Goal: Information Seeking & Learning: Learn about a topic

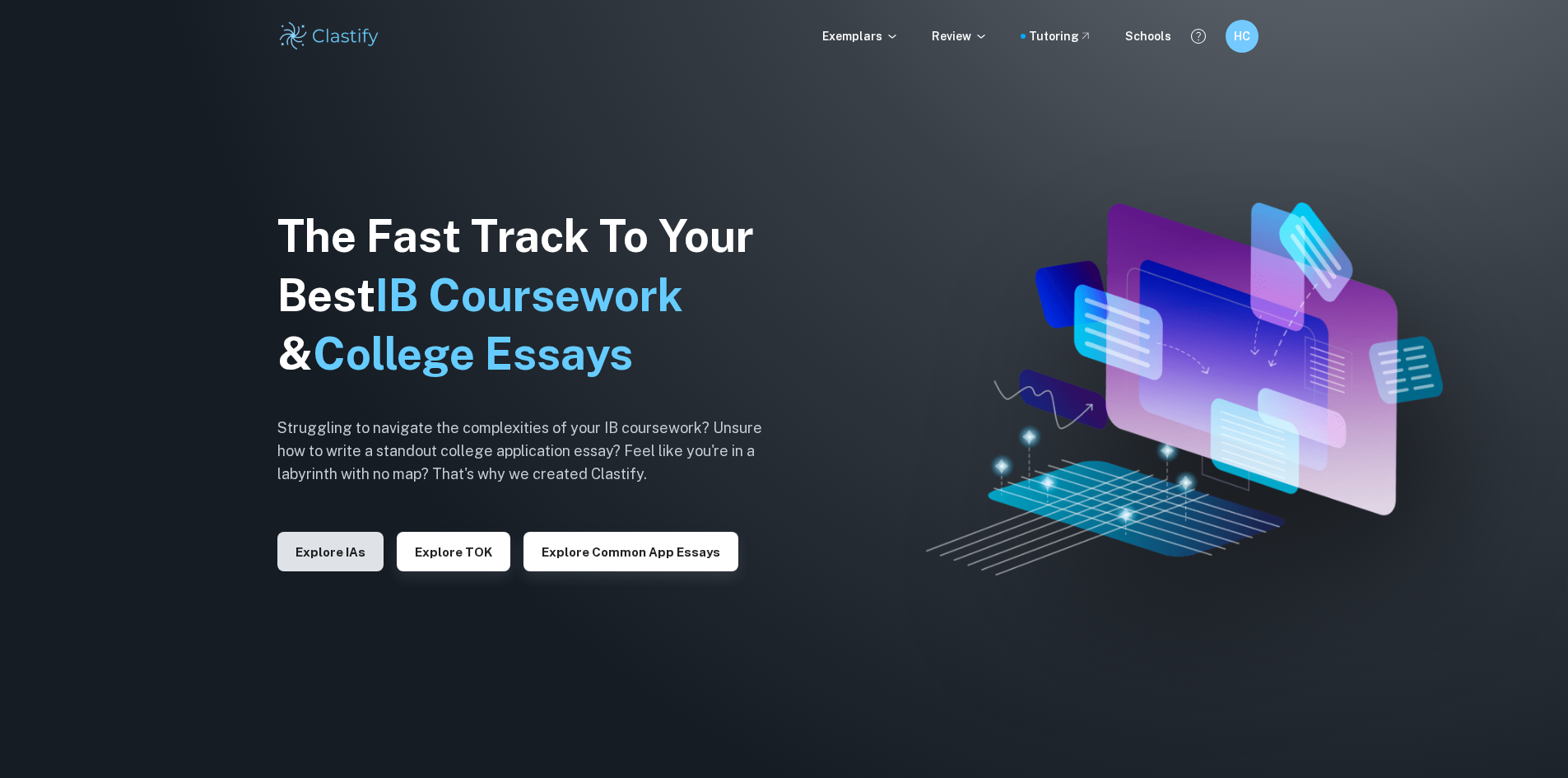
click at [343, 546] on button "Explore IAs" at bounding box center [331, 552] width 106 height 40
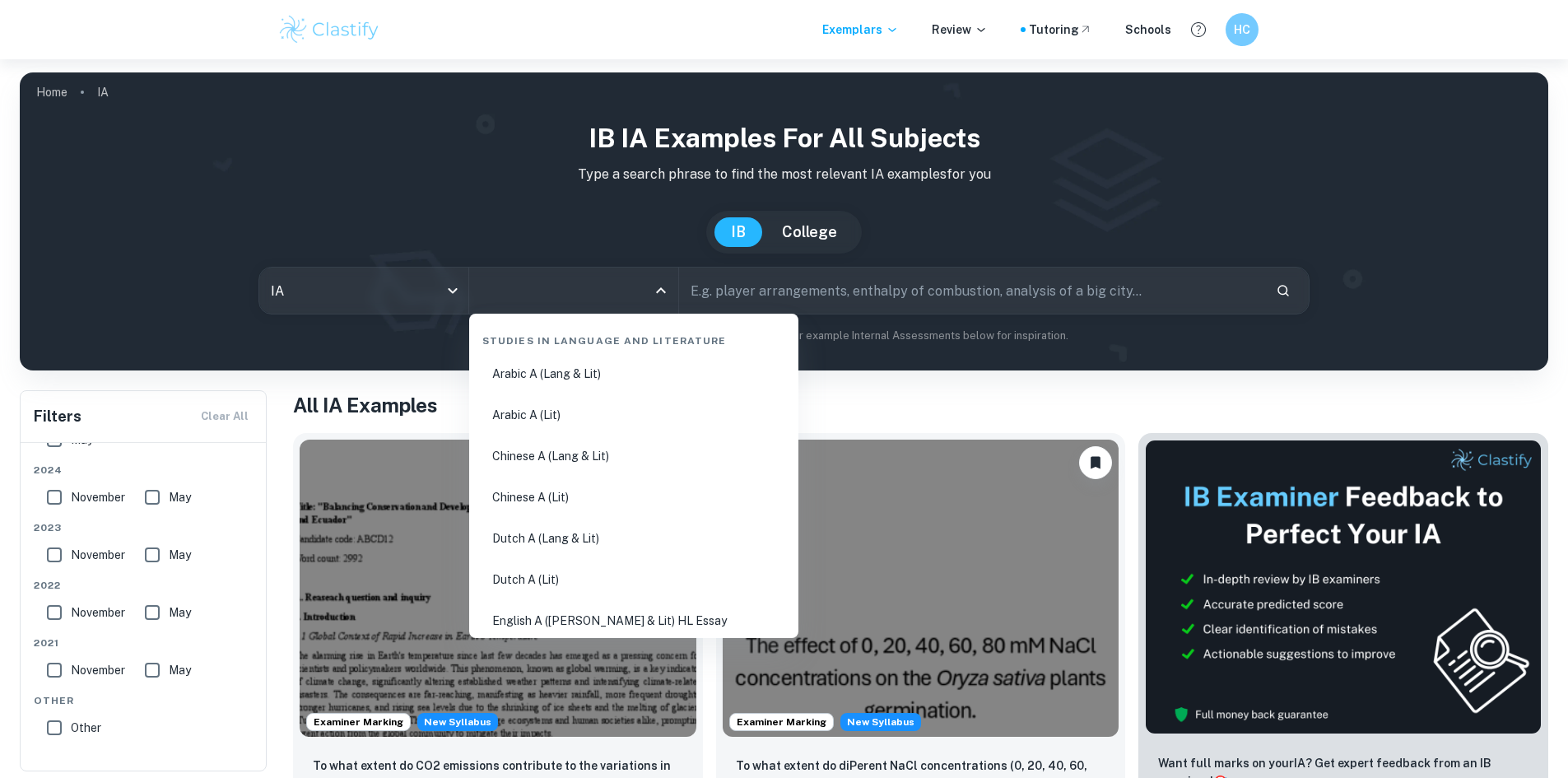
click at [549, 305] on input "All Subjects" at bounding box center [561, 290] width 170 height 31
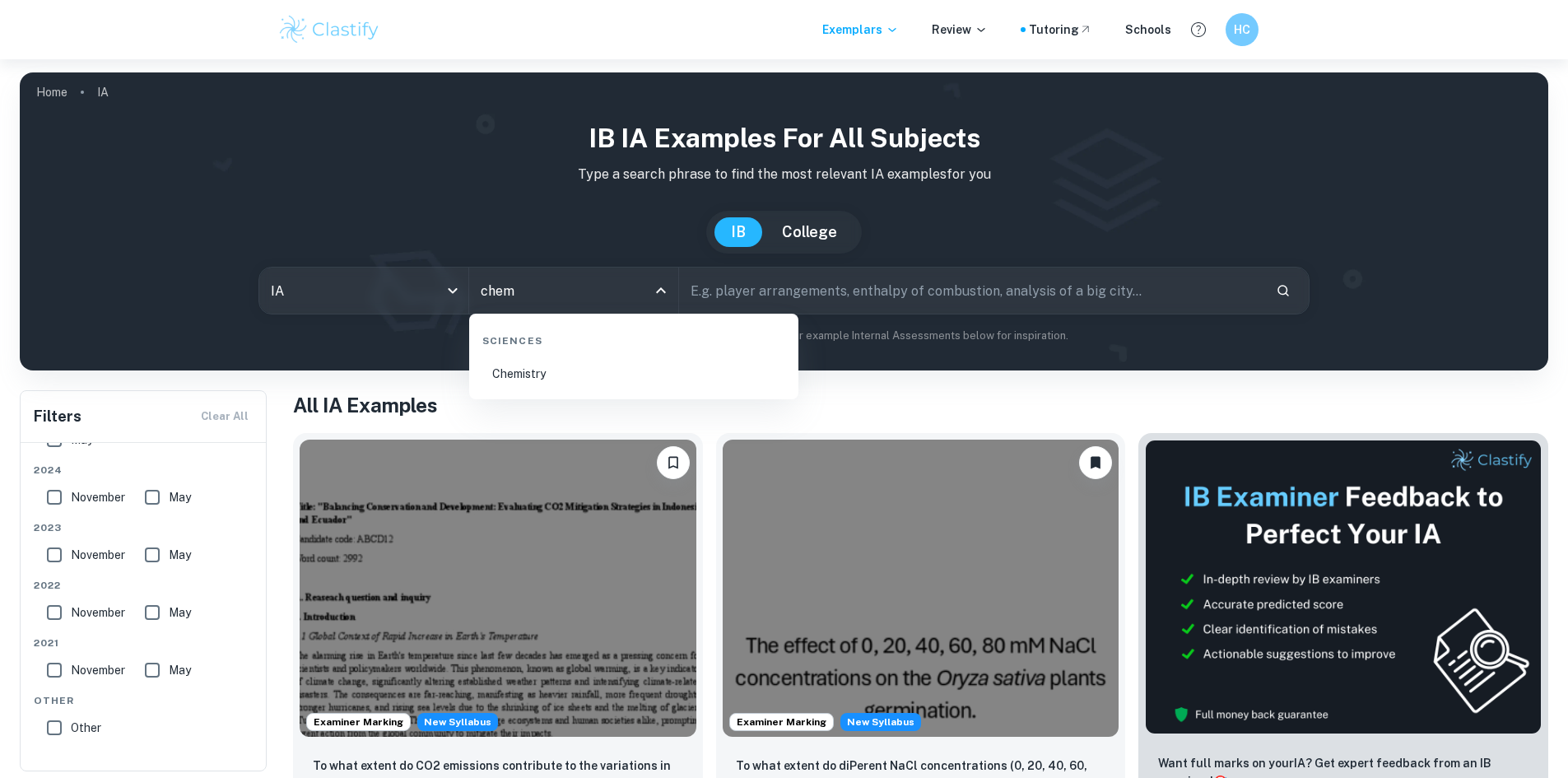
click at [617, 382] on li "Chemistry" at bounding box center [634, 374] width 316 height 38
type input "Chemistry"
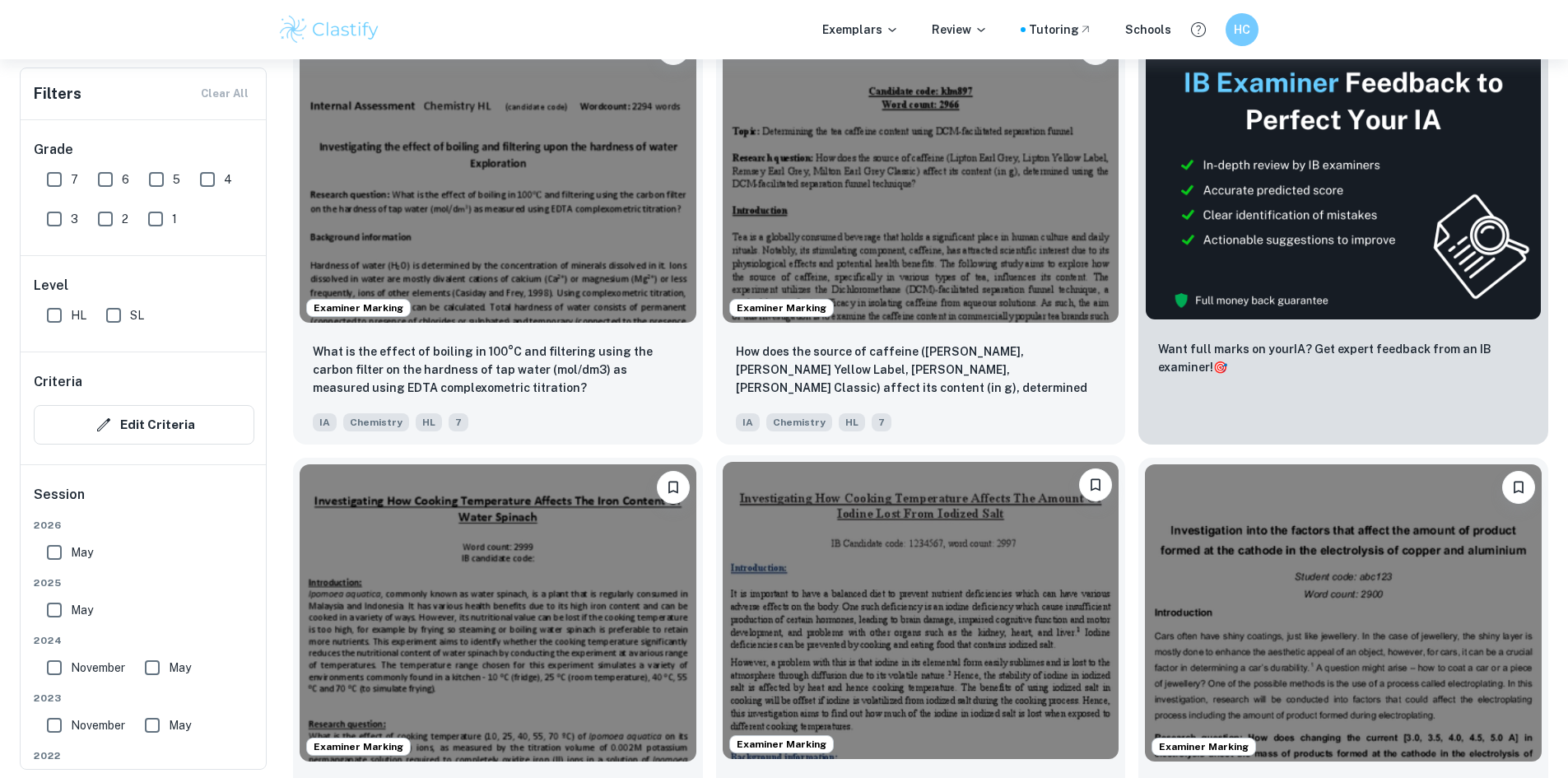
scroll to position [576, 0]
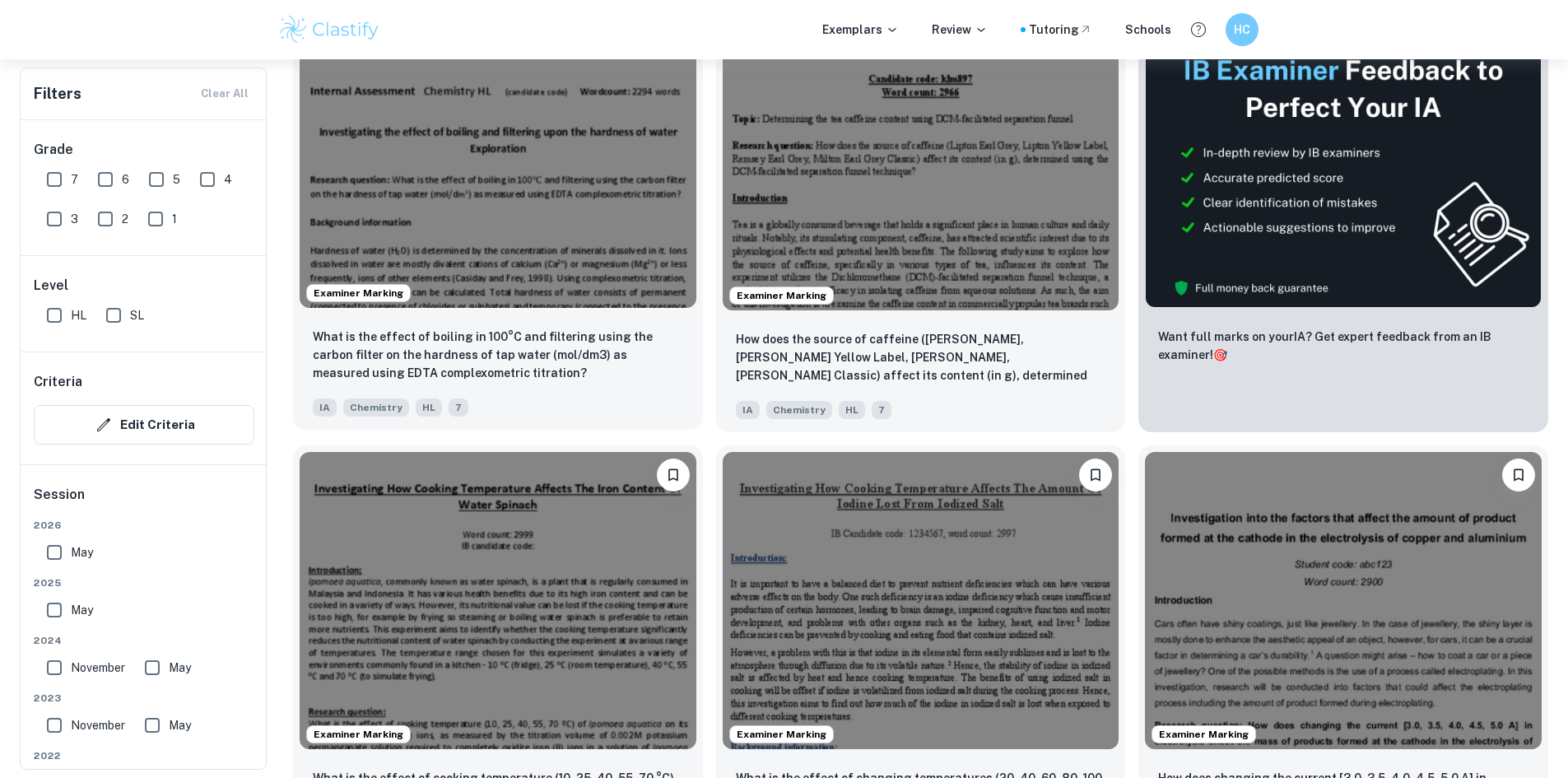
click at [442, 123] on img at bounding box center [497, 159] width 396 height 298
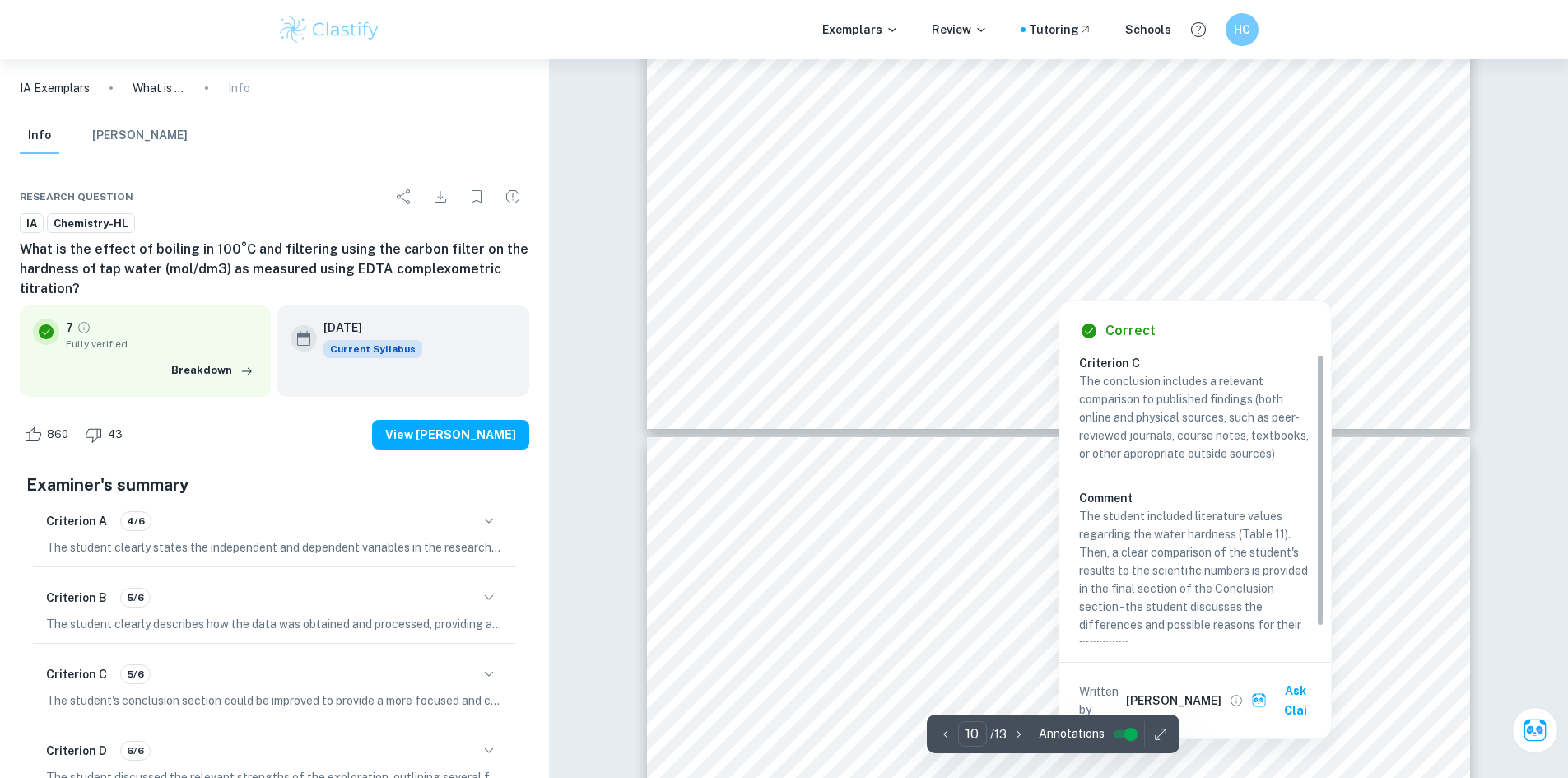
scroll to position [10541, 0]
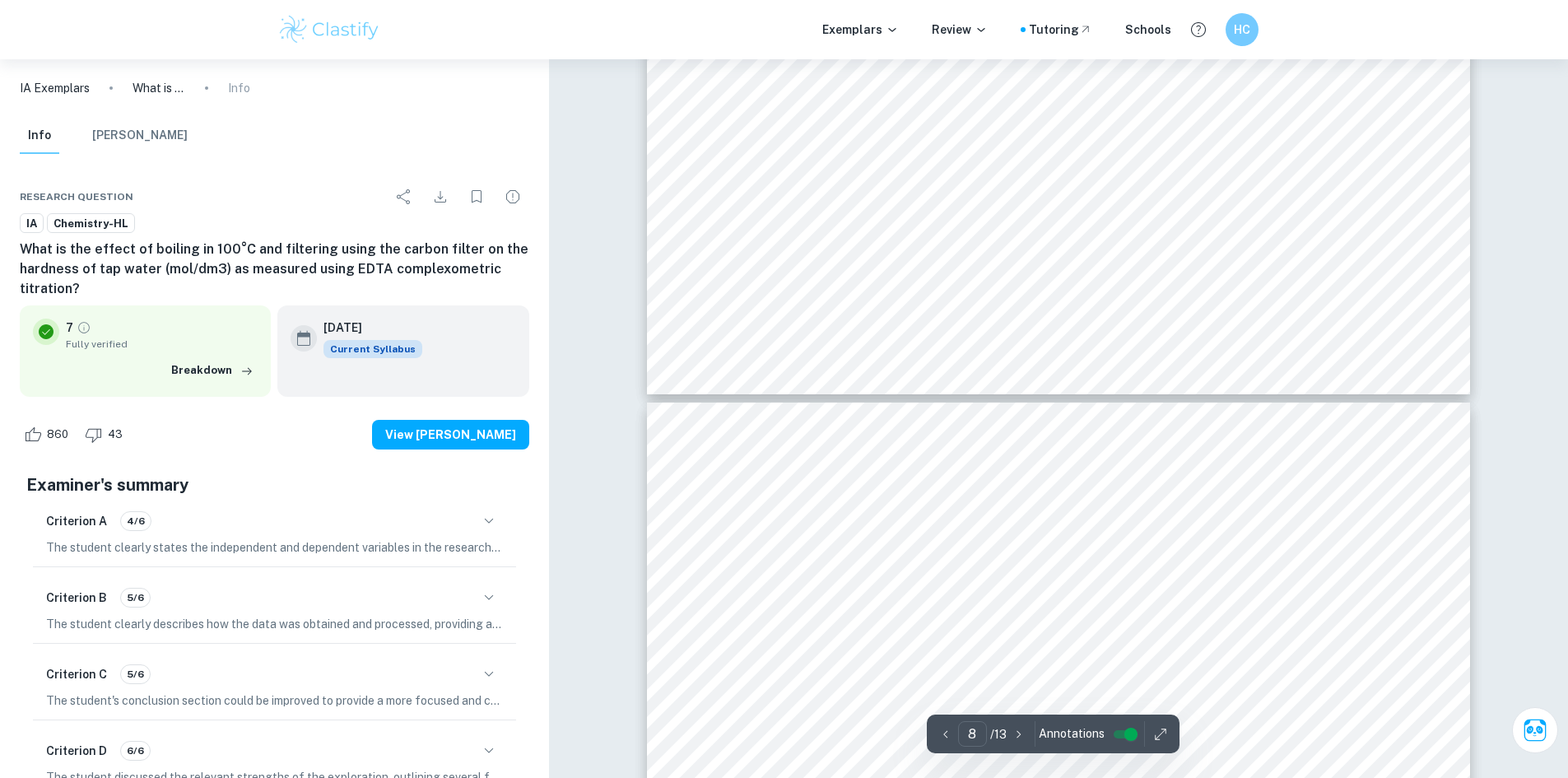
type input "7"
